Goal: Task Accomplishment & Management: Use online tool/utility

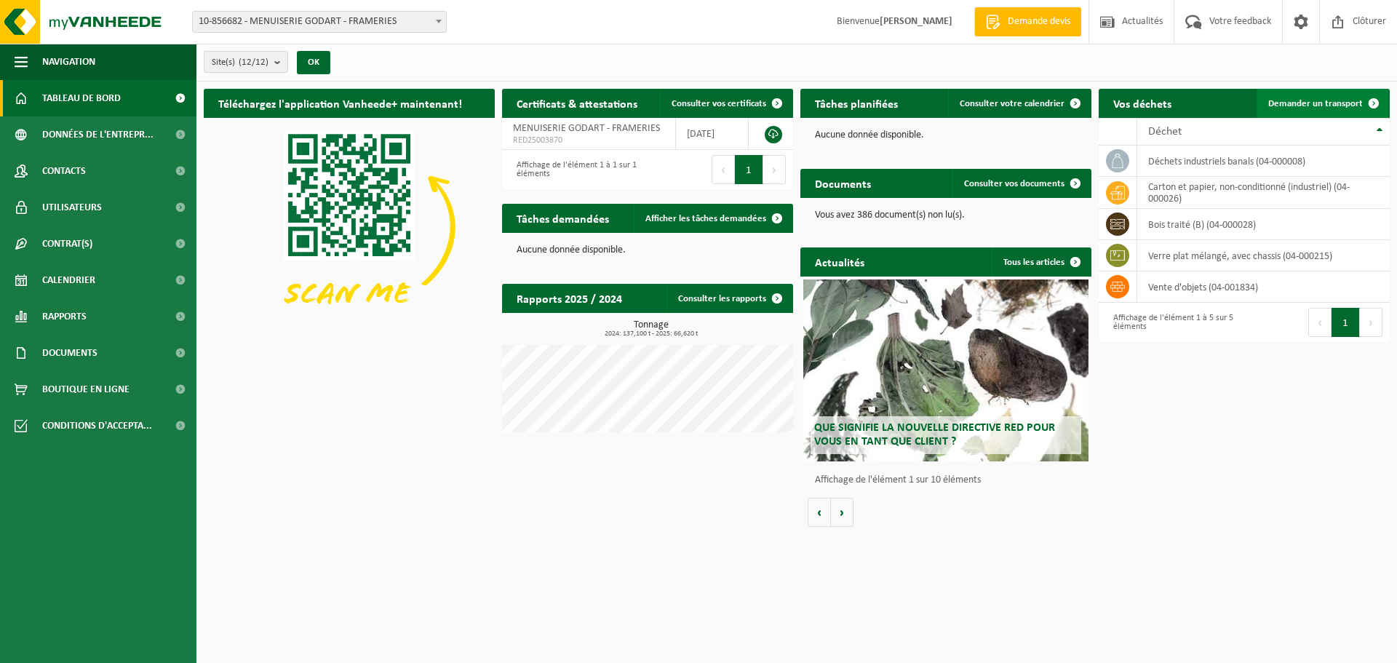
click at [1313, 103] on span "Demander un transport" at bounding box center [1315, 103] width 95 height 9
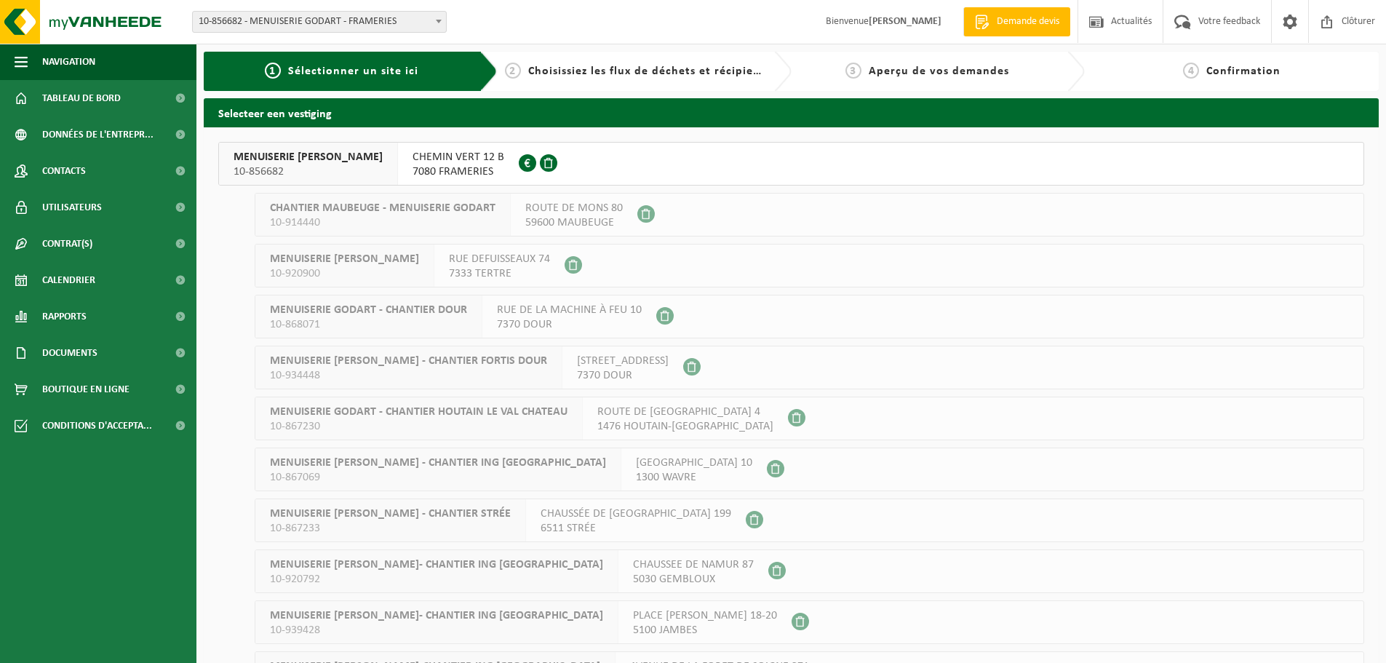
click at [412, 158] on span "CHEMIN VERT 12 B" at bounding box center [458, 157] width 92 height 15
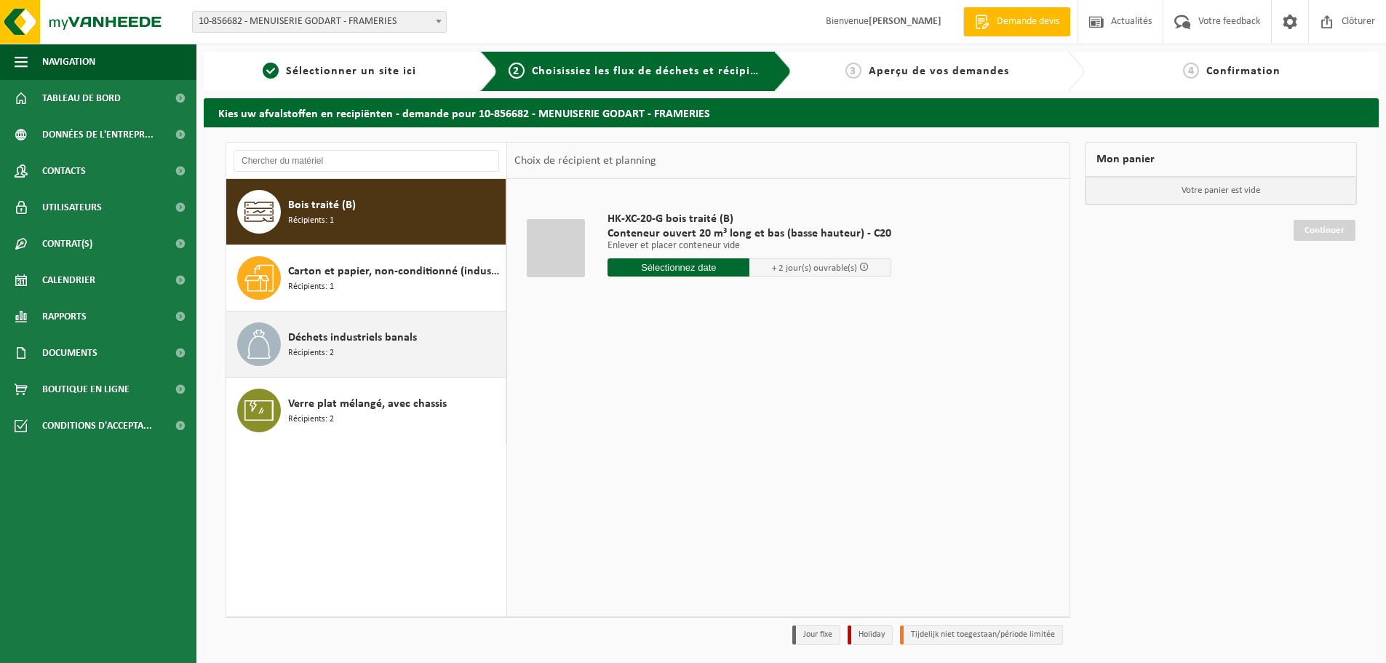
click at [412, 343] on span "Déchets industriels banals" at bounding box center [352, 337] width 129 height 17
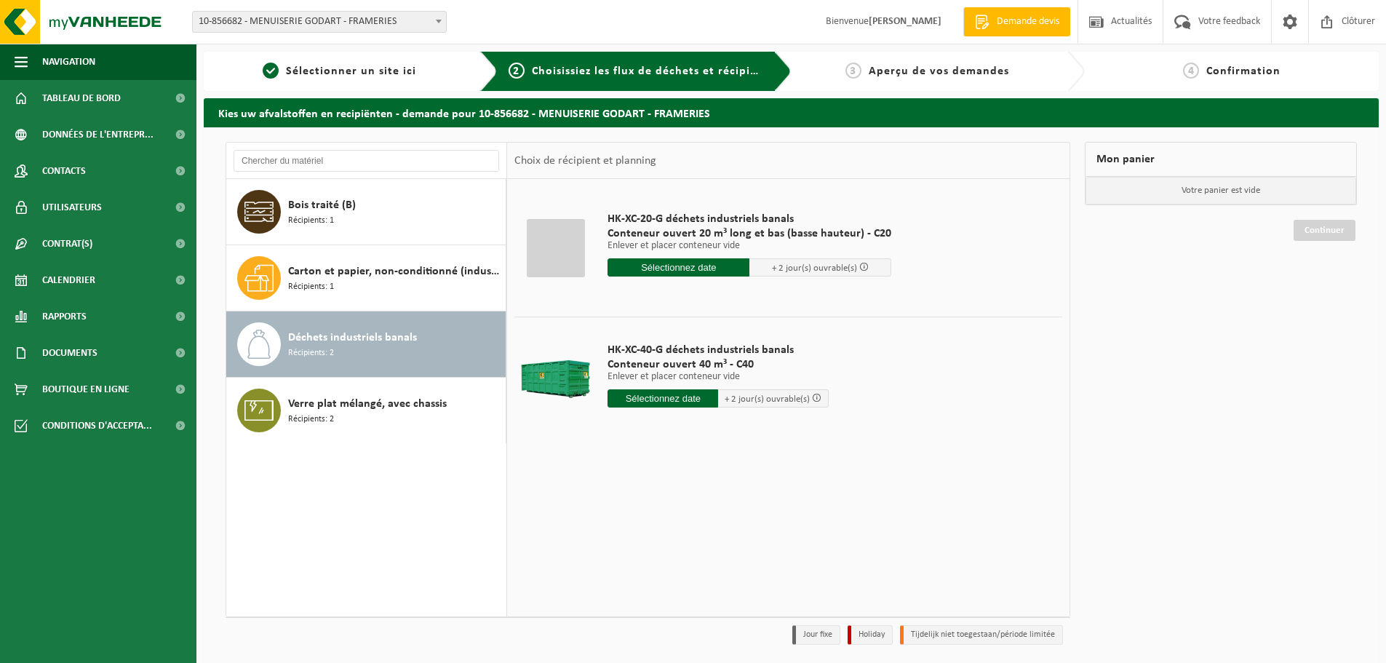
click at [704, 268] on input "text" at bounding box center [678, 267] width 142 height 18
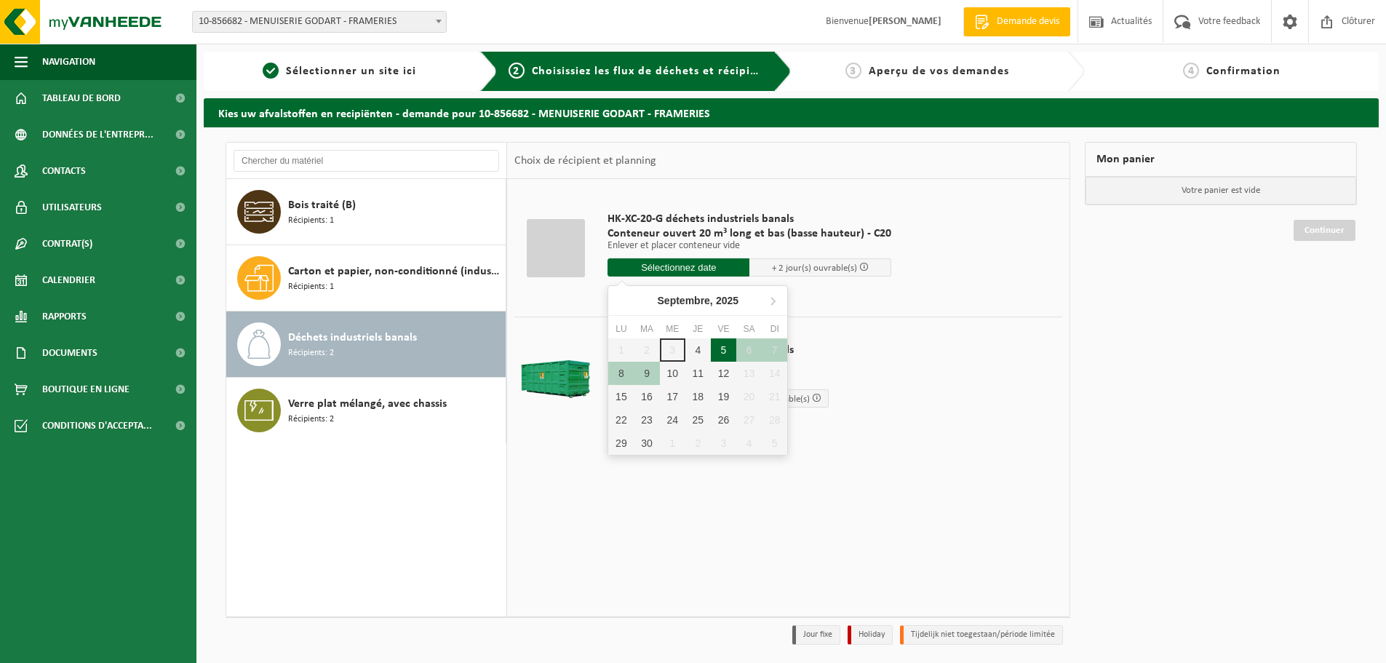
click at [715, 346] on div "5" at bounding box center [723, 349] width 25 height 23
type input "à partir de 2025-09-05"
type input "2025-09-05"
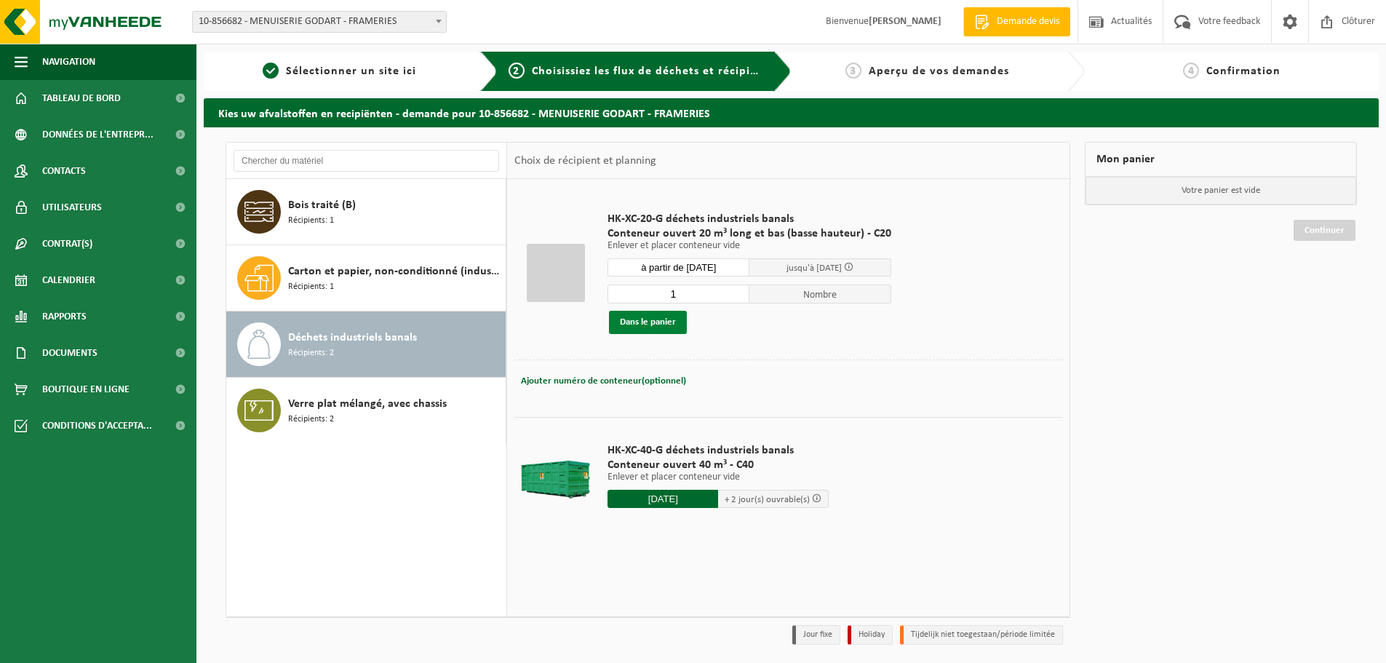
click at [634, 324] on button "Dans le panier" at bounding box center [648, 322] width 78 height 23
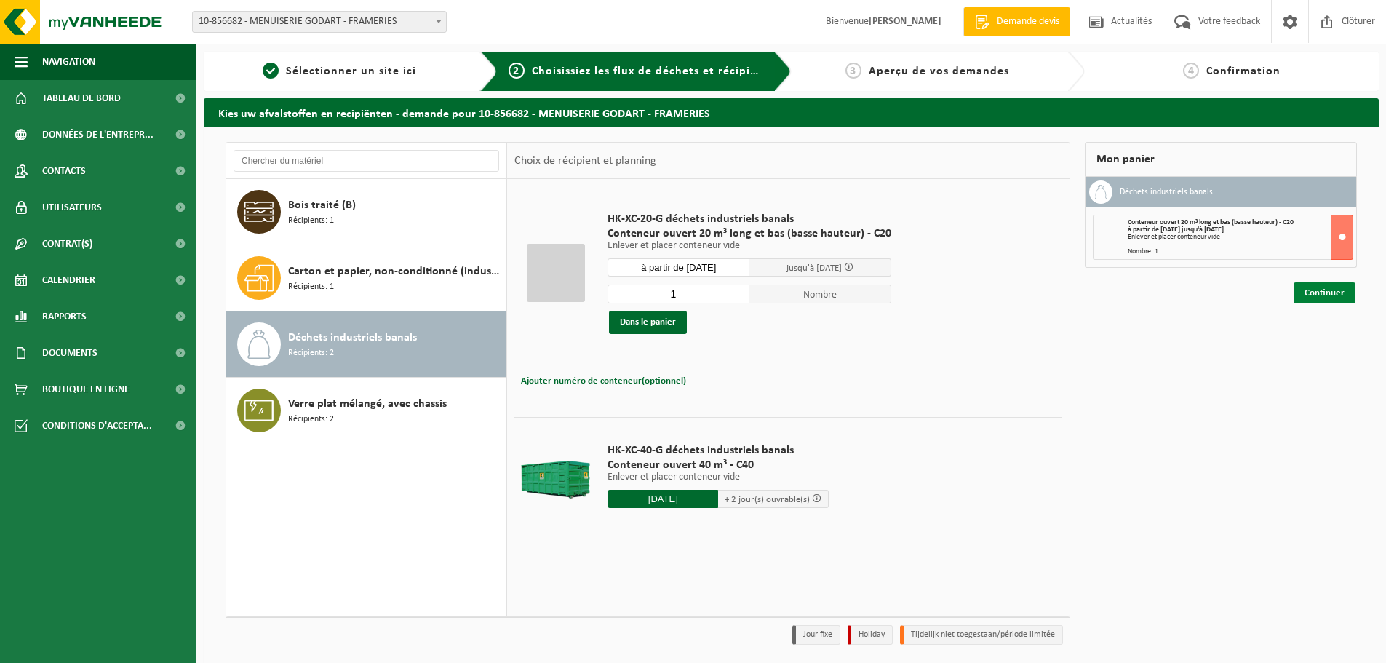
click at [1326, 290] on link "Continuer" at bounding box center [1324, 292] width 62 height 21
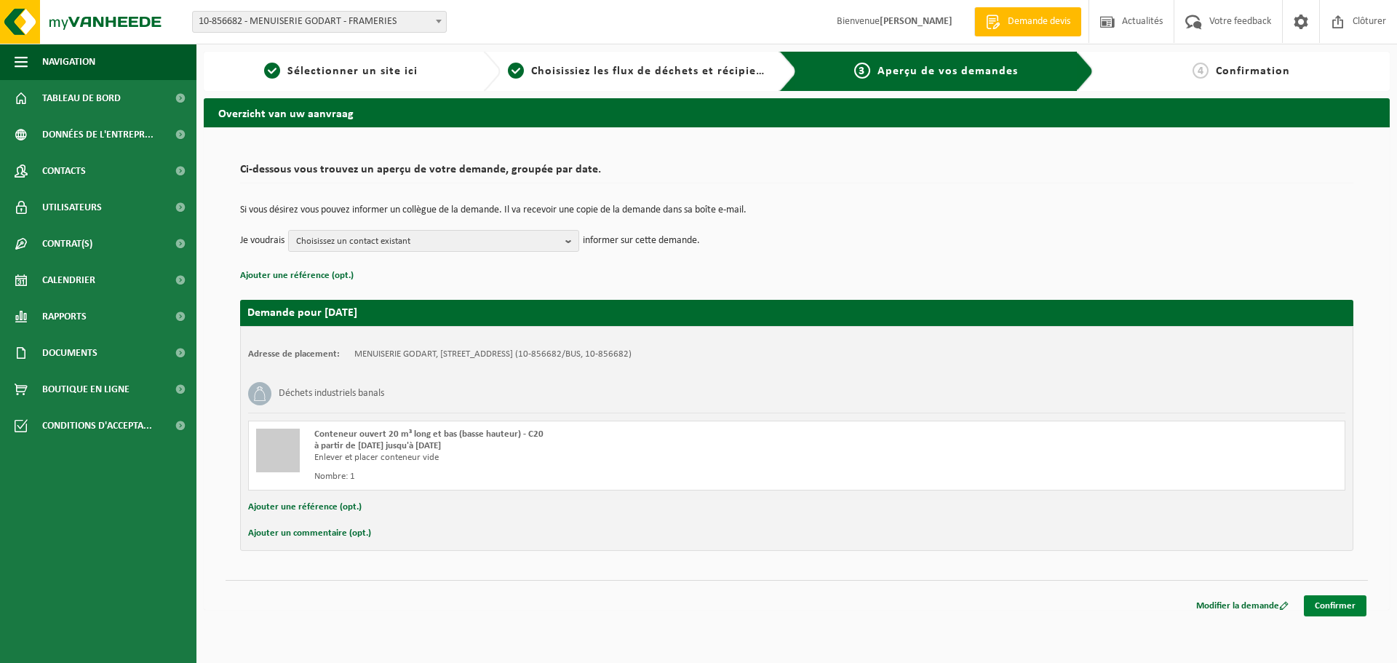
click at [1329, 605] on link "Confirmer" at bounding box center [1334, 605] width 63 height 21
